Goal: Task Accomplishment & Management: Manage account settings

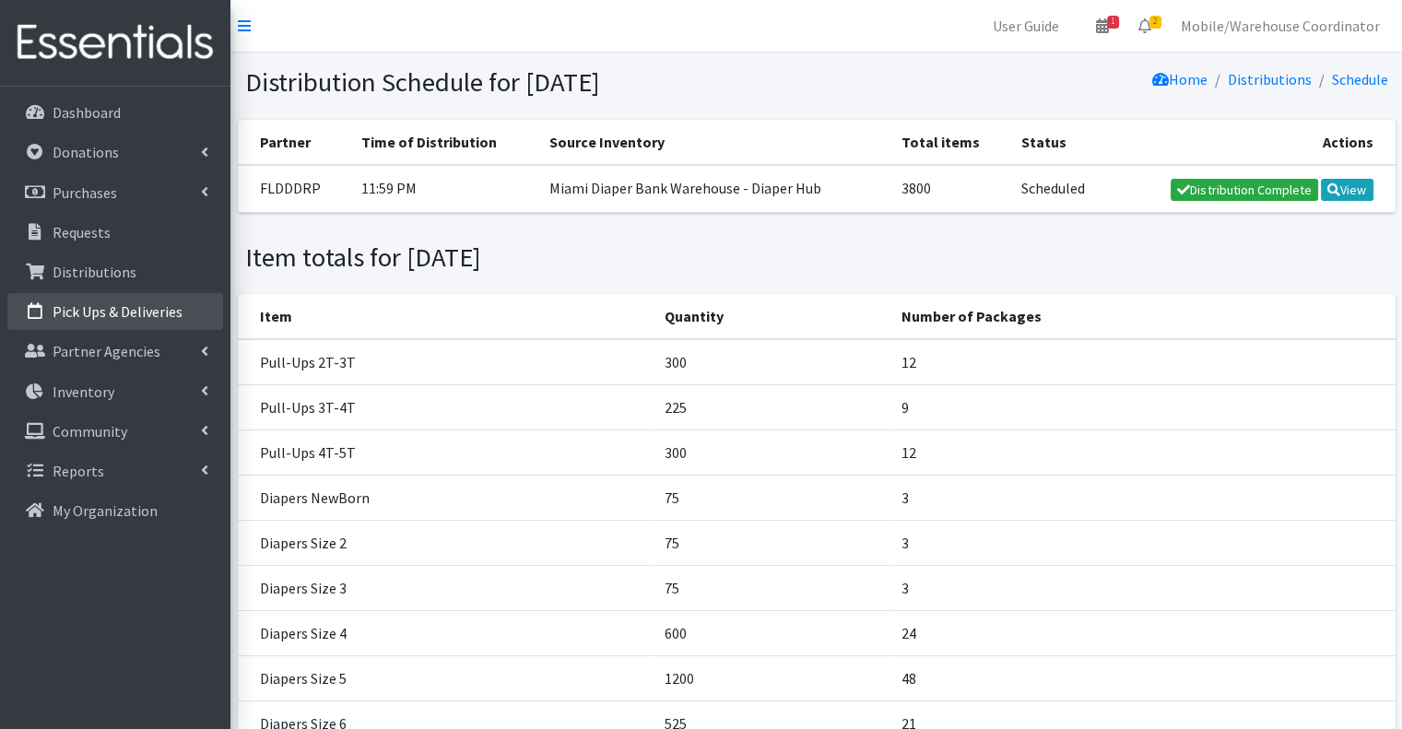
click at [97, 323] on link "Pick Ups & Deliveries" at bounding box center [115, 311] width 216 height 37
click at [159, 310] on p "Pick Ups & Deliveries" at bounding box center [118, 311] width 130 height 18
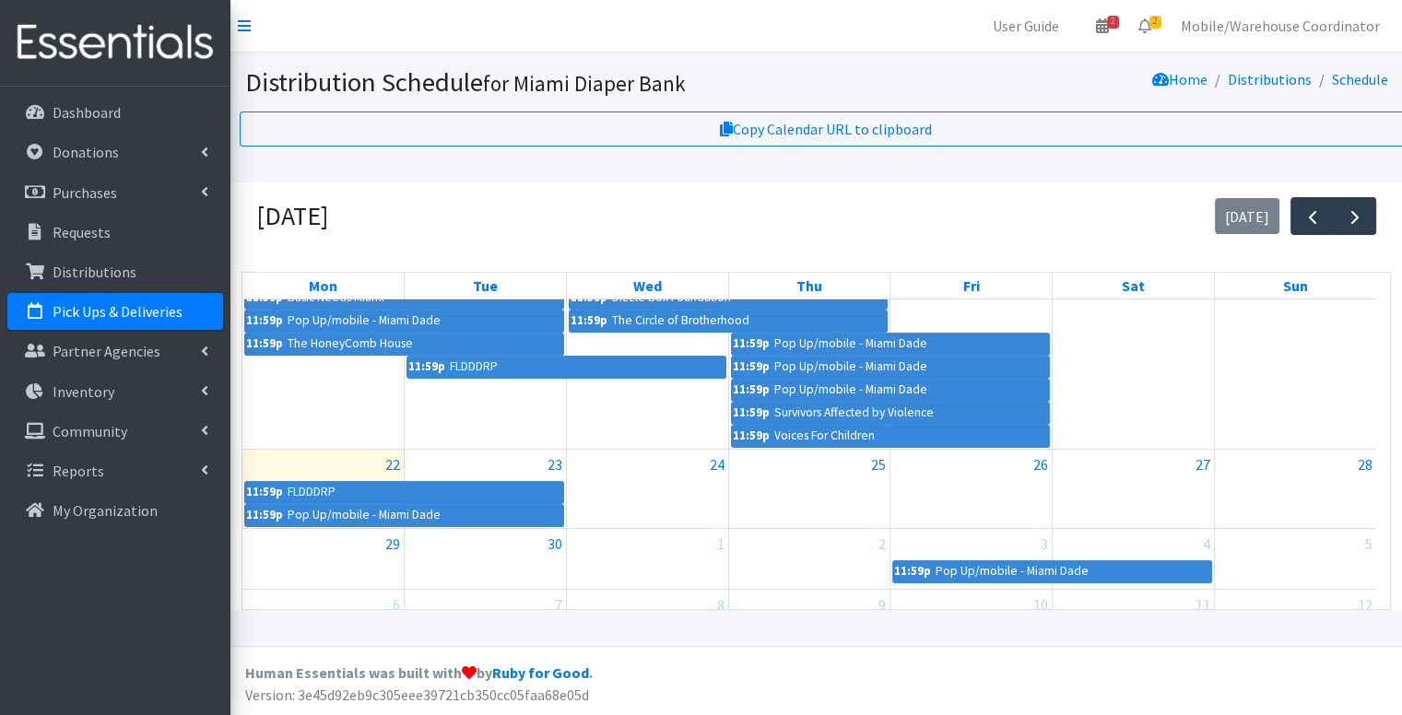
scroll to position [461, 0]
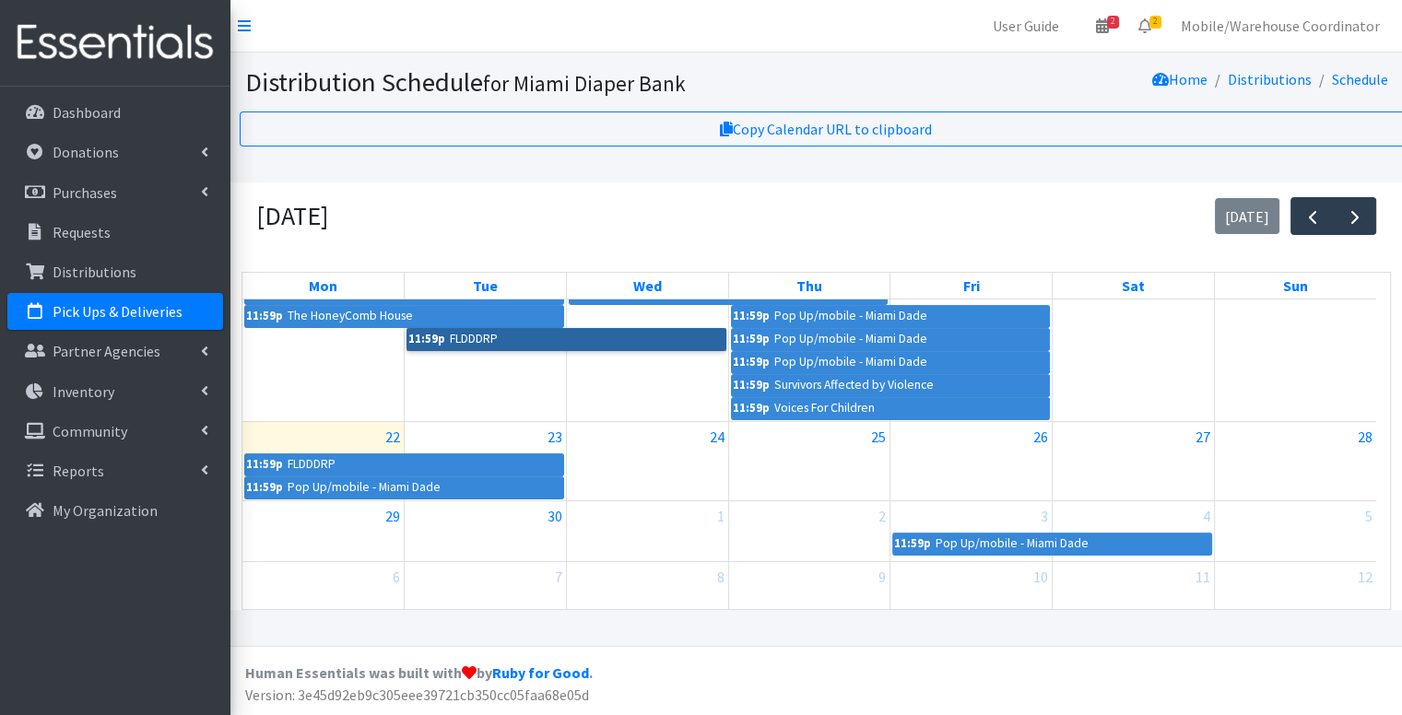
click at [504, 347] on link "11:59p FLDDDRP" at bounding box center [565, 339] width 319 height 22
click at [449, 217] on div "September 2025 today" at bounding box center [815, 215] width 1149 height 67
click at [1144, 15] on link "2" at bounding box center [1144, 25] width 42 height 37
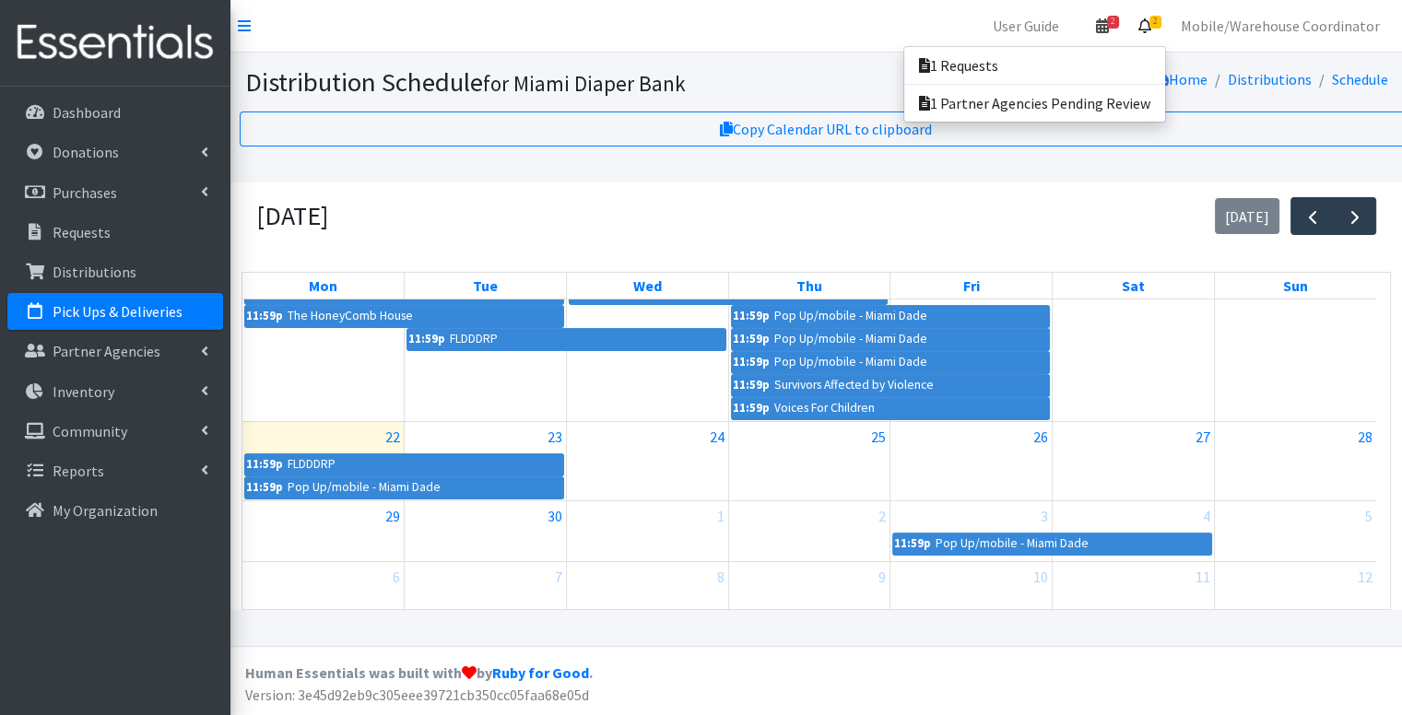
click at [1123, 18] on link "2" at bounding box center [1102, 25] width 42 height 37
click at [1048, 58] on link "2 Pick-ups remaining this week" at bounding box center [994, 65] width 256 height 37
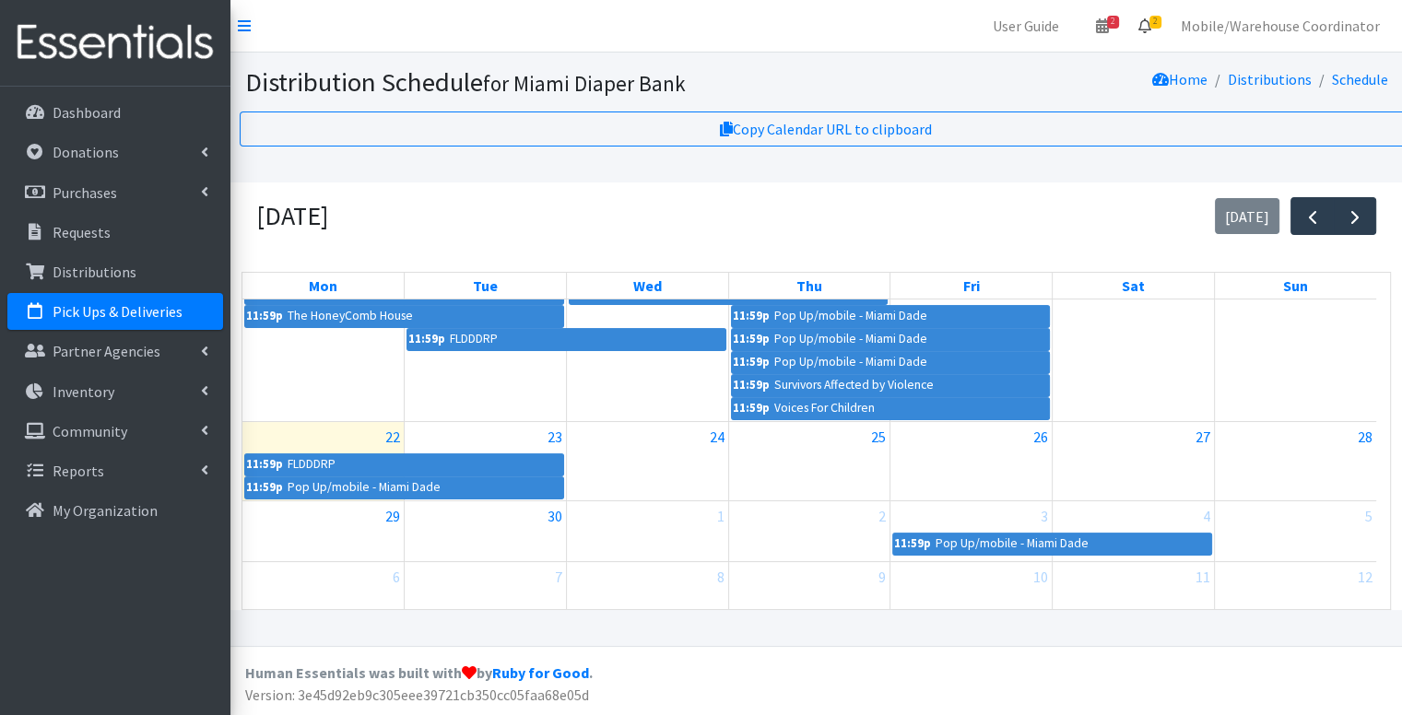
click at [1150, 23] on icon at bounding box center [1144, 25] width 13 height 15
click at [987, 71] on link "1 Requests" at bounding box center [1034, 65] width 261 height 37
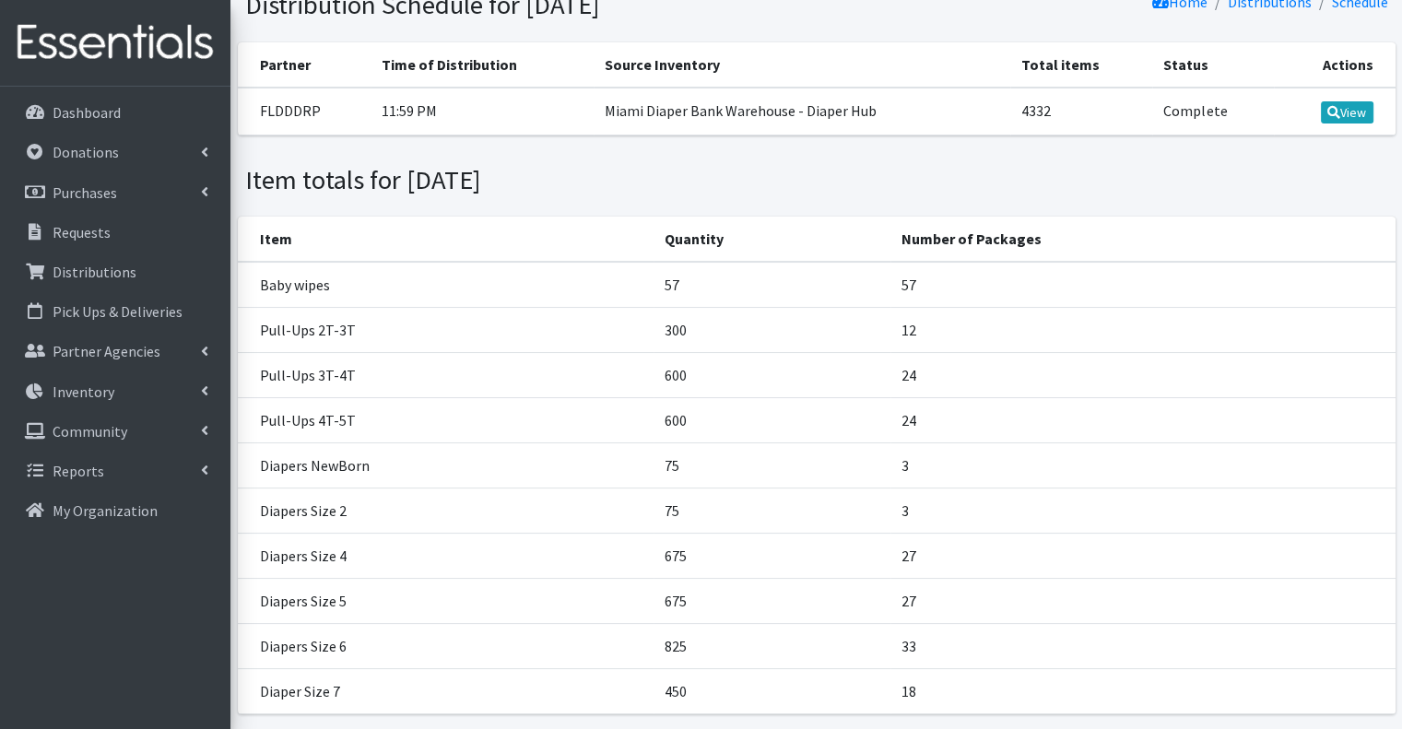
scroll to position [143, 0]
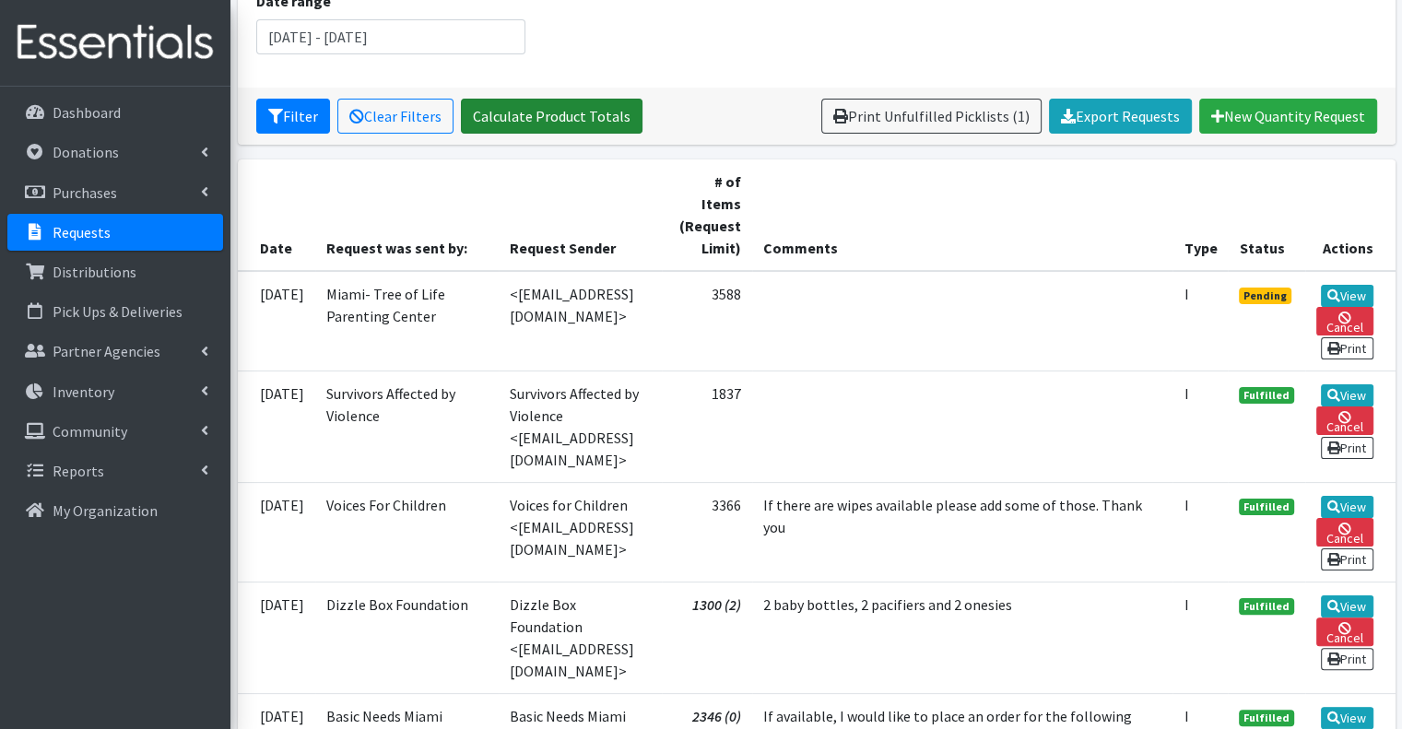
scroll to position [276, 0]
